Goal: Task Accomplishment & Management: Manage account settings

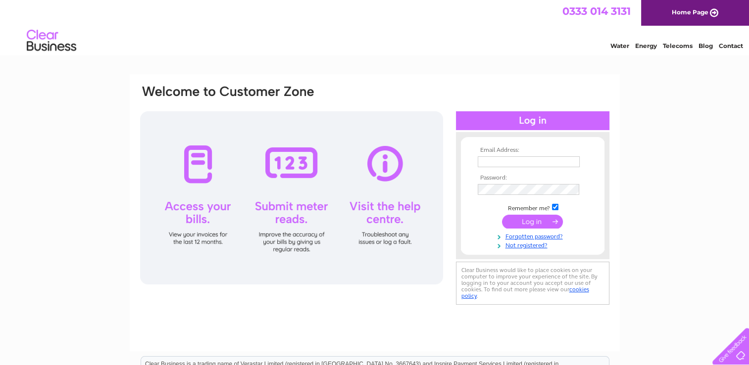
type input "office@cathedraloftheisles.org"
drag, startPoint x: 0, startPoint y: 0, endPoint x: 519, endPoint y: 225, distance: 565.1
click at [519, 225] on input "submit" at bounding box center [532, 222] width 61 height 14
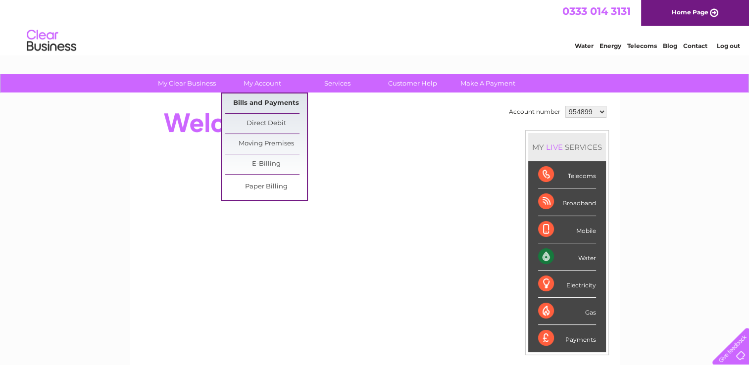
click at [269, 104] on link "Bills and Payments" at bounding box center [266, 104] width 82 height 20
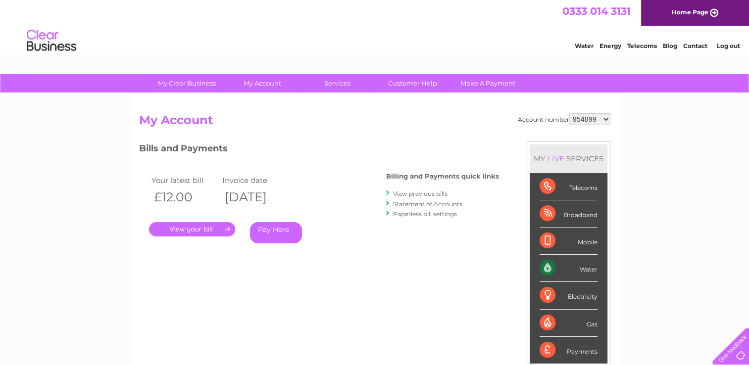
click at [607, 119] on select "954899 957212 1118896" at bounding box center [589, 119] width 41 height 12
select select "957212"
click at [570, 113] on select "954899 957212 1118896" at bounding box center [589, 119] width 41 height 12
click at [196, 233] on link "." at bounding box center [192, 229] width 86 height 14
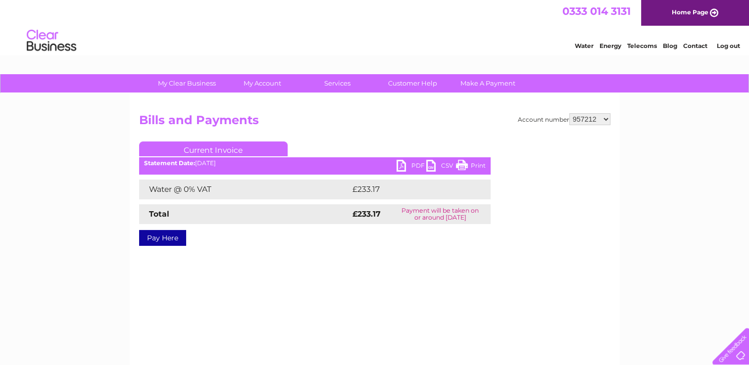
click at [477, 167] on link "Print" at bounding box center [471, 167] width 30 height 14
click at [607, 116] on select "954899 957212 1118896" at bounding box center [589, 119] width 41 height 12
select select "1118896"
click at [570, 113] on select "954899 957212 1118896" at bounding box center [589, 119] width 41 height 12
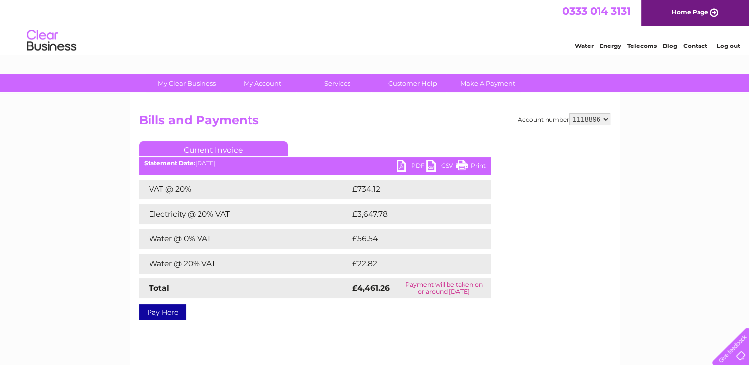
click at [482, 167] on link "Print" at bounding box center [471, 167] width 30 height 14
click at [724, 48] on link "Log out" at bounding box center [727, 45] width 23 height 7
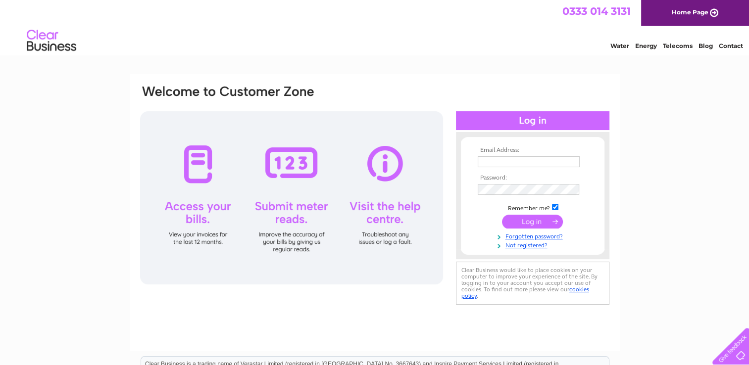
type input "[EMAIL_ADDRESS][DOMAIN_NAME]"
click at [576, 160] on input "[EMAIL_ADDRESS][DOMAIN_NAME]" at bounding box center [528, 161] width 102 height 11
click at [728, 131] on div "Email Address: [EMAIL_ADDRESS][DOMAIN_NAME] Password:" at bounding box center [374, 297] width 749 height 446
